Goal: Transaction & Acquisition: Subscribe to service/newsletter

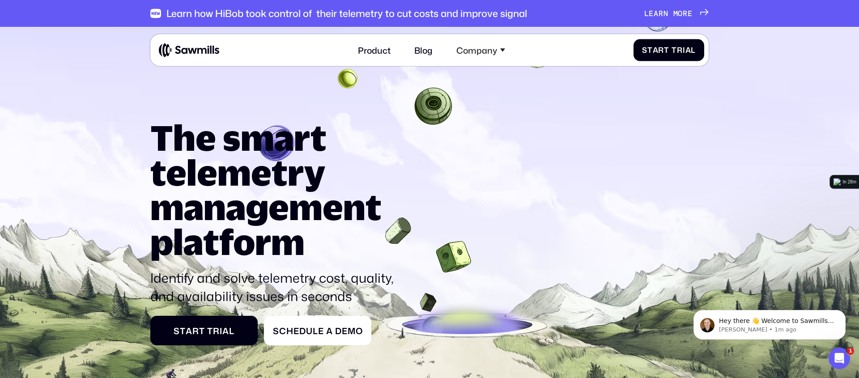
click at [154, 17] on img at bounding box center [155, 13] width 11 height 11
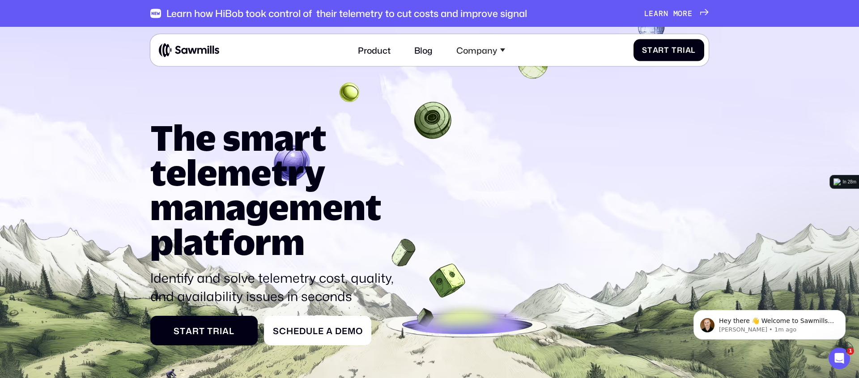
click at [159, 12] on img at bounding box center [155, 13] width 11 height 11
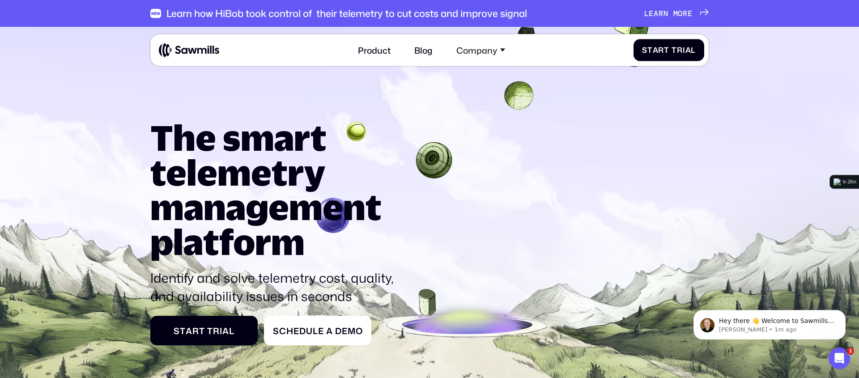
click at [676, 4] on div "Learn how HiBob took control of their telemetry to cut costs and improve signal…" at bounding box center [429, 13] width 558 height 27
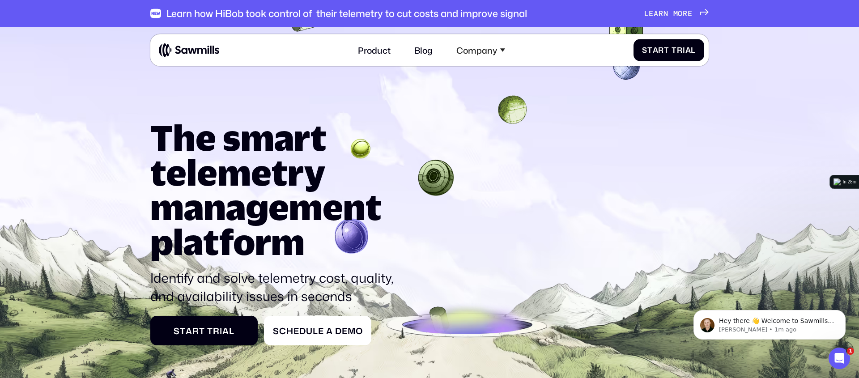
click at [676, 9] on span "m" at bounding box center [675, 13] width 5 height 9
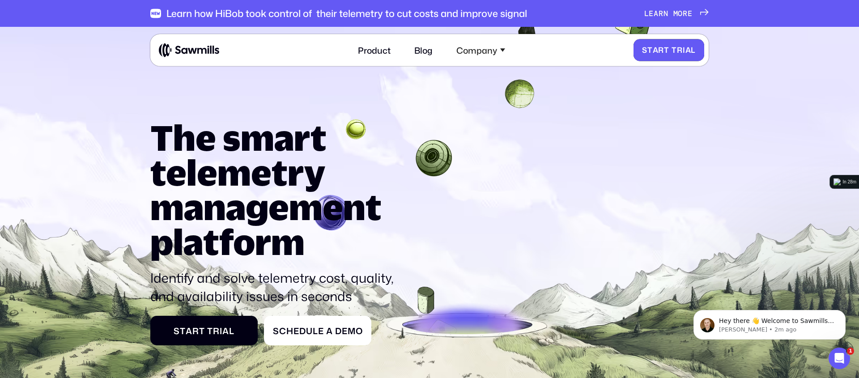
click at [655, 52] on span "a" at bounding box center [656, 50] width 6 height 9
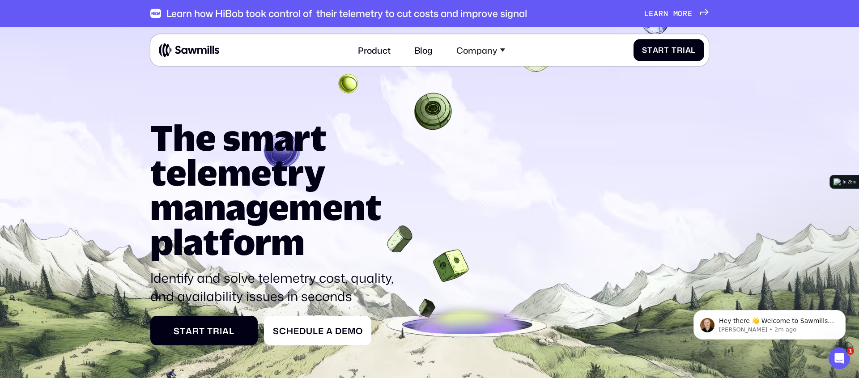
click at [184, 51] on img at bounding box center [189, 49] width 60 height 15
